Goal: Communication & Community: Answer question/provide support

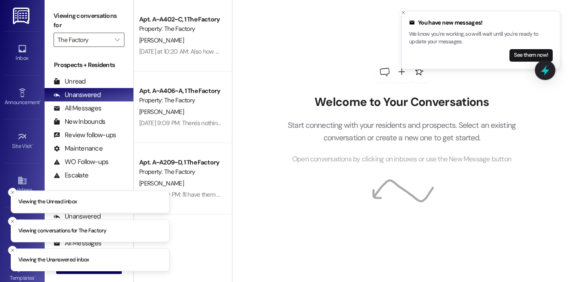
click at [88, 269] on li "Viewing the Unanswered inbox" at bounding box center [90, 259] width 159 height 23
click at [89, 272] on button " New Message" at bounding box center [89, 266] width 66 height 14
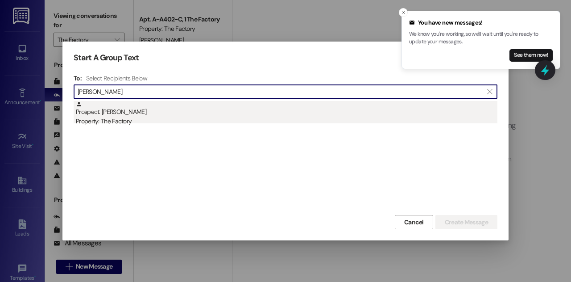
type input "[PERSON_NAME]"
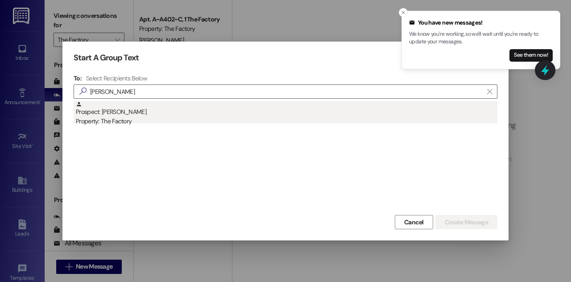
click at [167, 120] on div "Property: The Factory" at bounding box center [287, 120] width 422 height 9
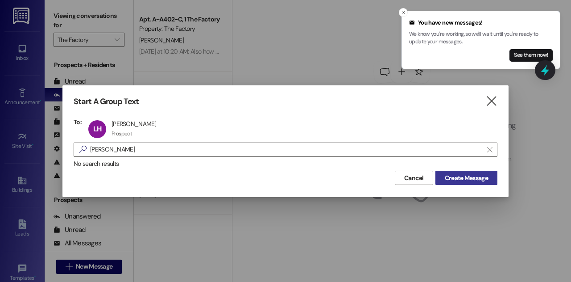
click at [473, 173] on span "Create Message" at bounding box center [466, 177] width 43 height 9
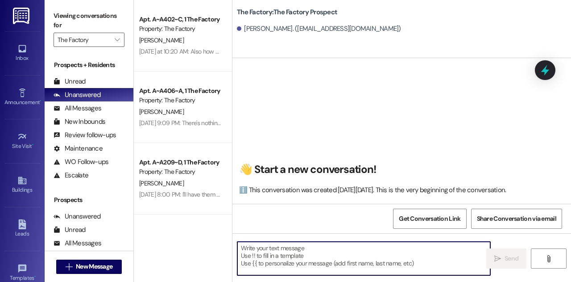
click at [344, 257] on textarea at bounding box center [363, 257] width 253 height 33
paste textarea "Hi Kylee, McKaila here with The Factory in Logan. 😊 Factory is down to it's fin…"
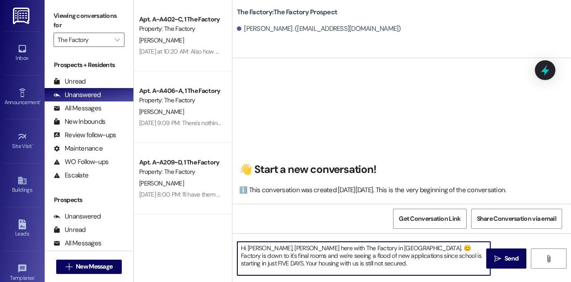
click at [252, 250] on textarea "Hi Kylee, McKaila here with The Factory in Logan. 😊 Factory is down to it's fin…" at bounding box center [363, 257] width 253 height 33
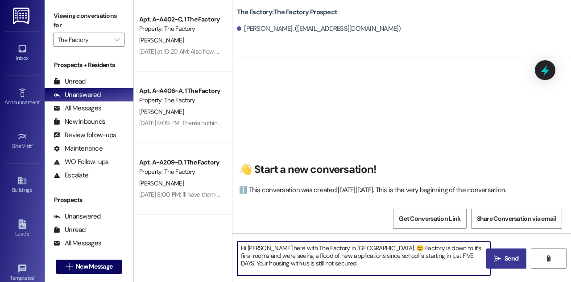
type textarea "Hi Lucas, McKaila here with The Factory in Logan. 😊 Factory is down to it's fin…"
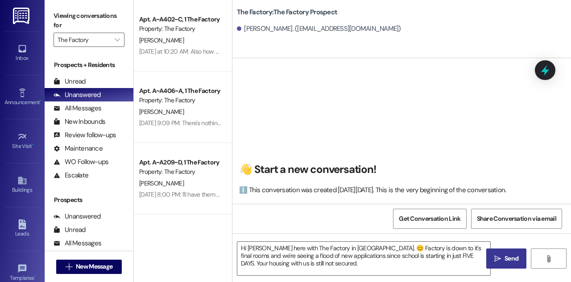
click at [497, 261] on icon "" at bounding box center [497, 258] width 7 height 7
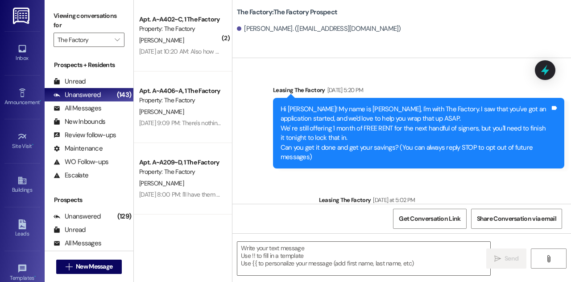
scroll to position [264, 0]
